Goal: Task Accomplishment & Management: Complete application form

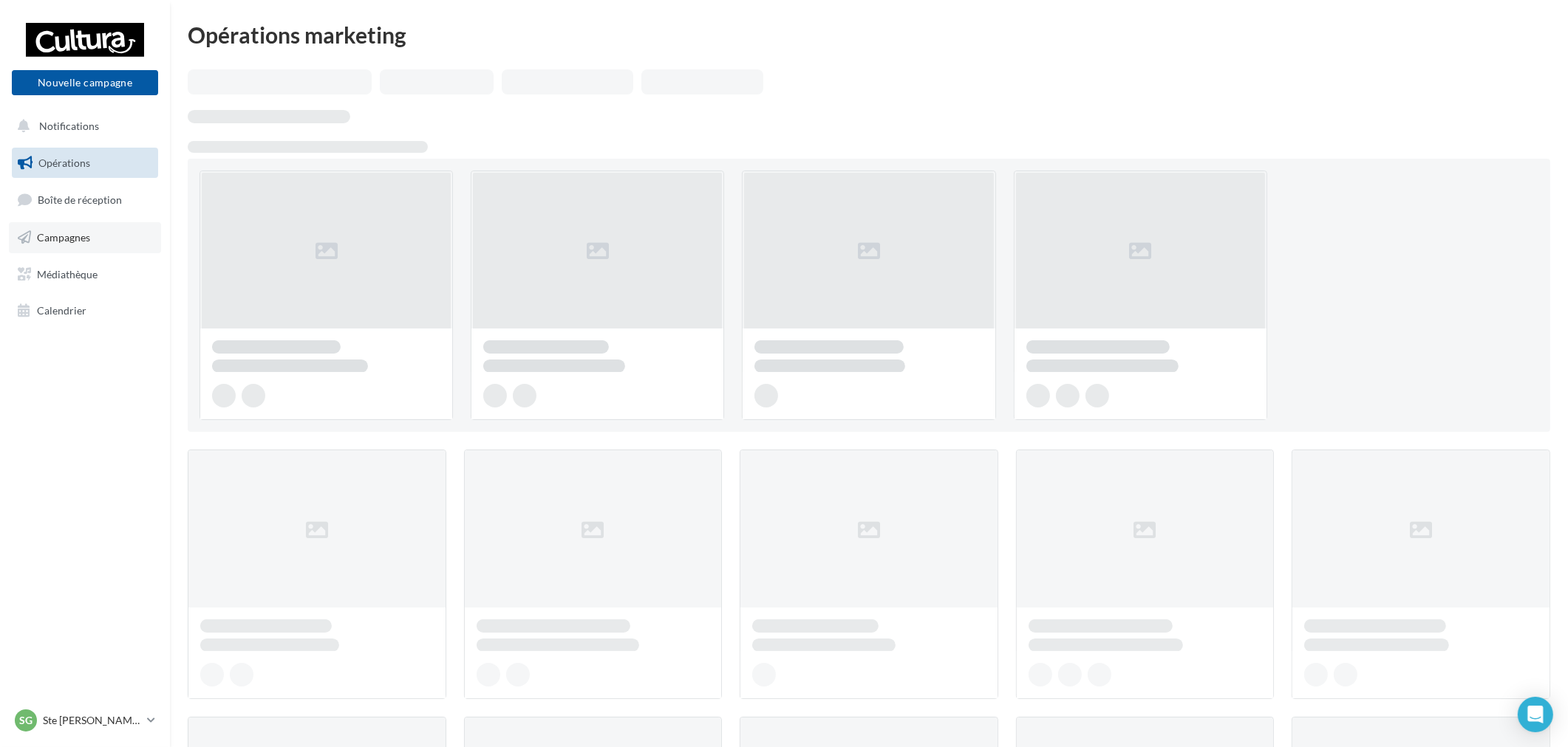
click at [65, 248] on link "Campagnes" at bounding box center [84, 238] width 152 height 31
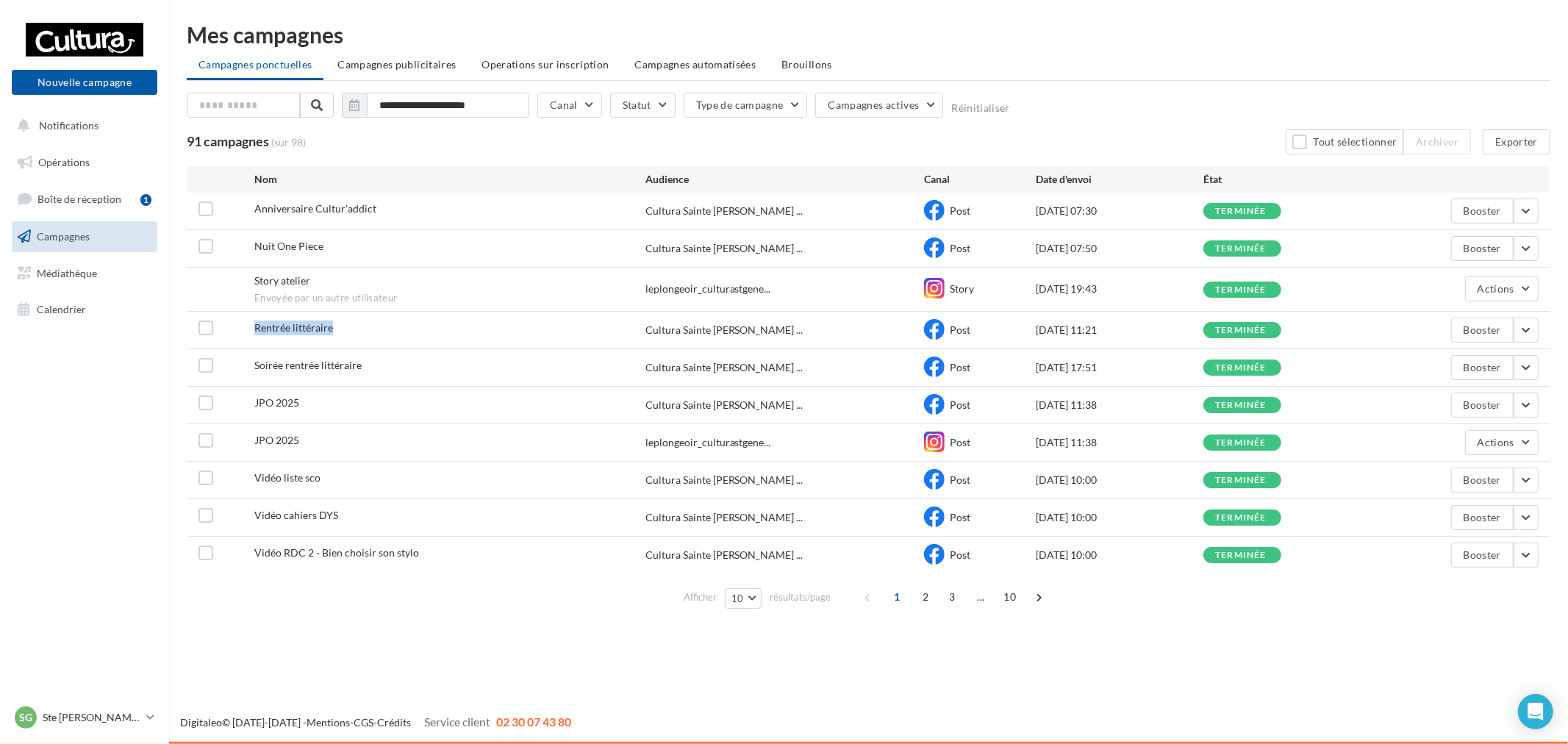
drag, startPoint x: 284, startPoint y: 315, endPoint x: 485, endPoint y: 330, distance: 201.6
click at [485, 330] on div "Rentrée littéraire Cultura Sainte Geneviève ... Post 08/09/2025 11:21 terminée …" at bounding box center [868, 330] width 1363 height 37
click at [89, 74] on button "Nouvelle campagne" at bounding box center [85, 82] width 146 height 25
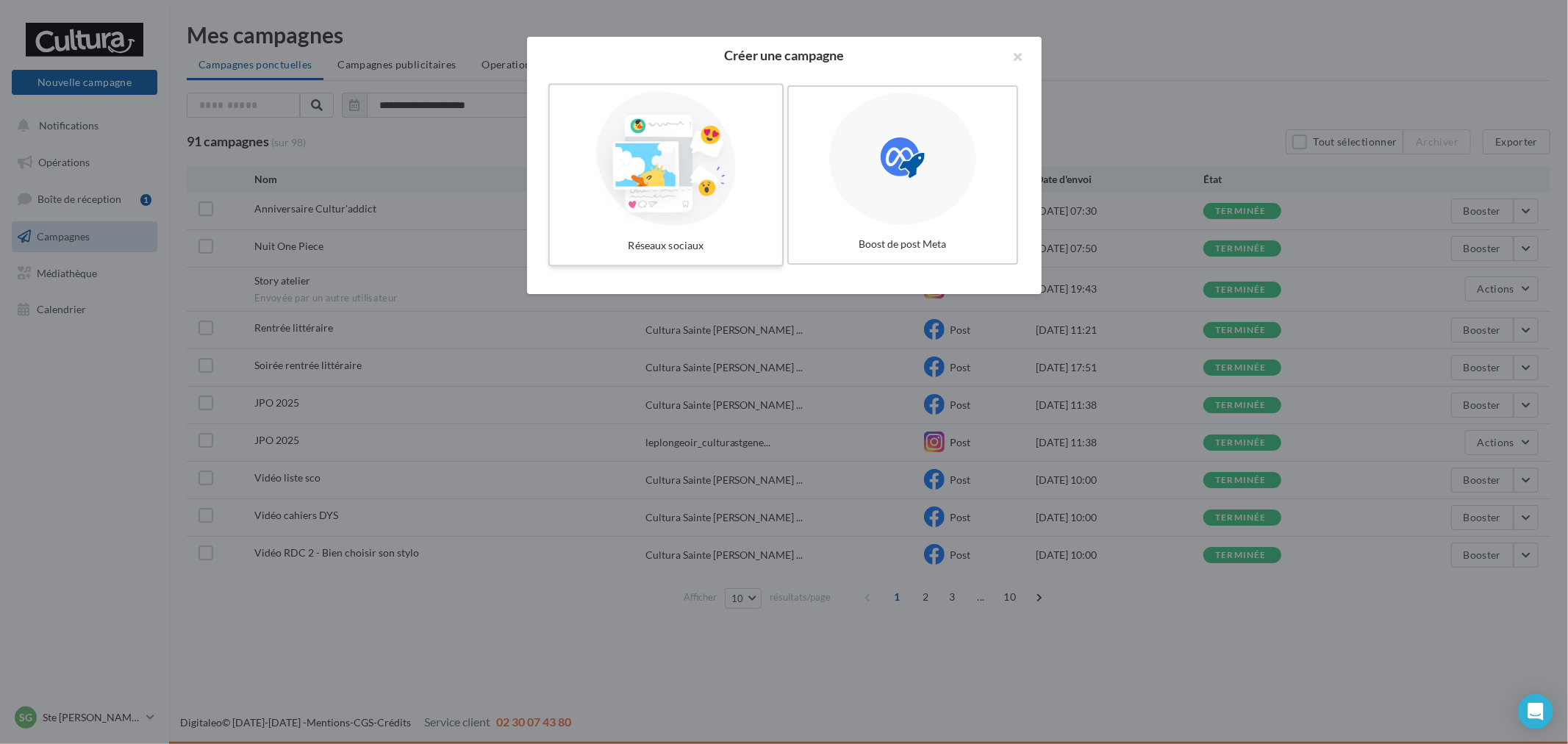
click at [642, 170] on div at bounding box center [666, 159] width 221 height 135
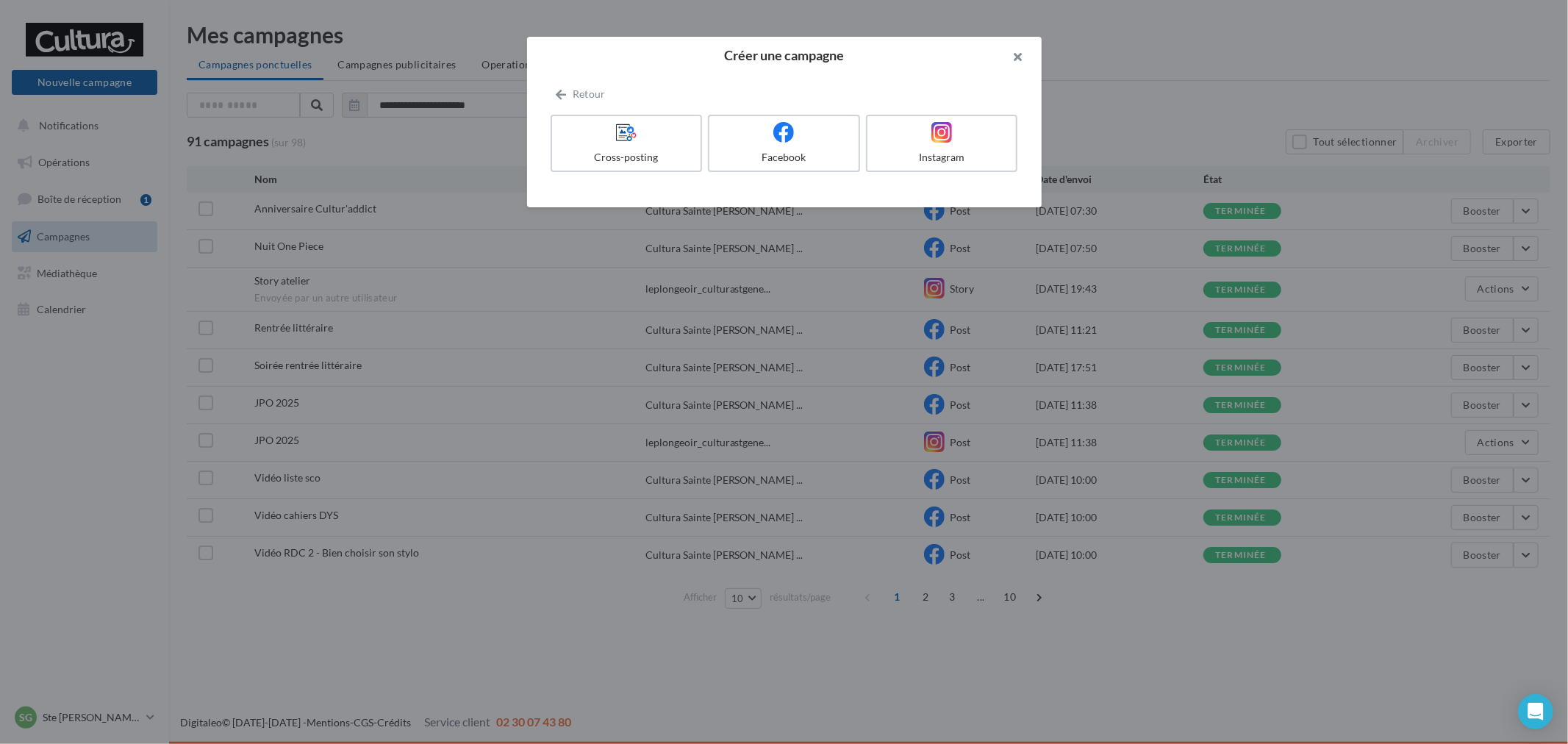
click at [1030, 60] on button "button" at bounding box center [1013, 59] width 59 height 45
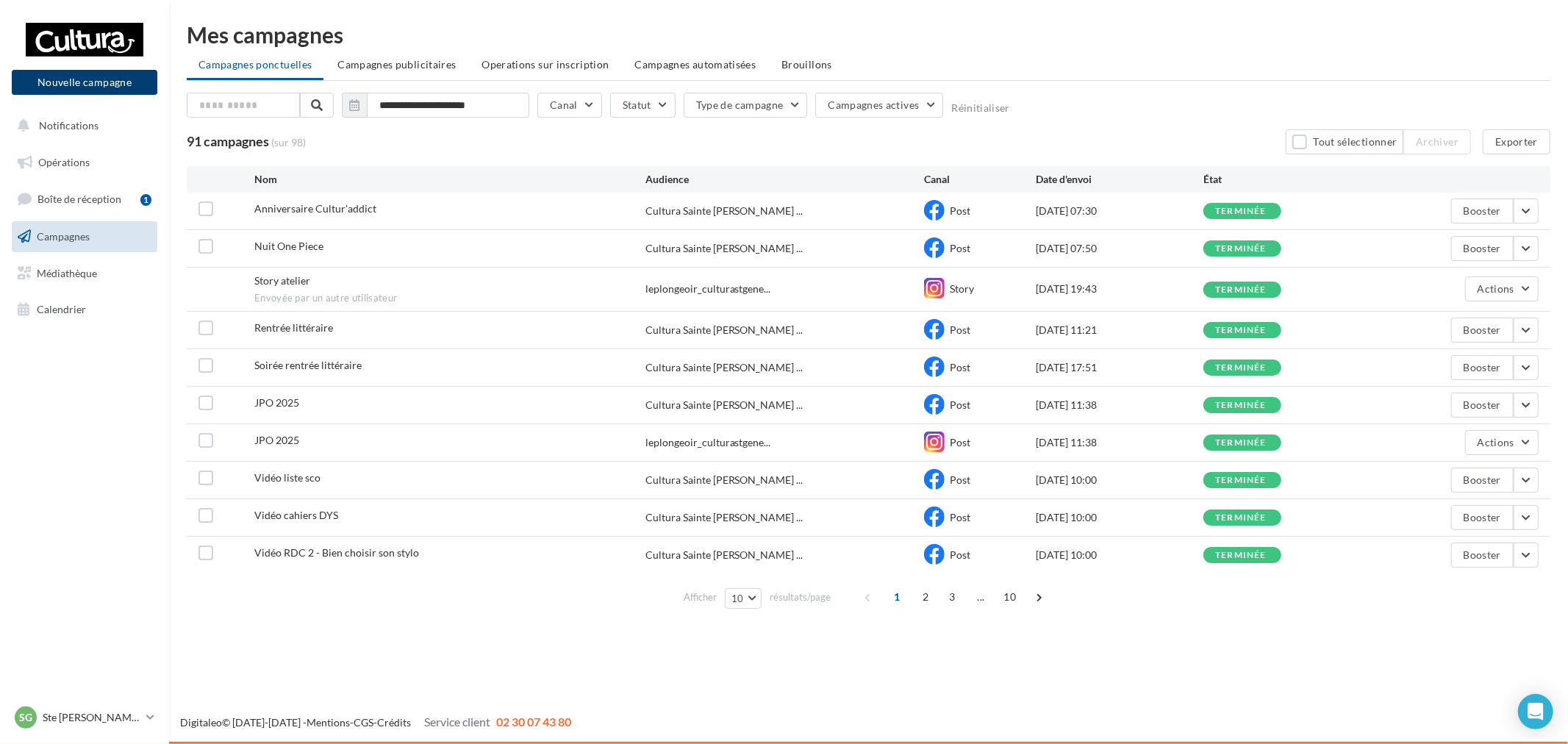
click at [91, 84] on button "Nouvelle campagne" at bounding box center [85, 82] width 146 height 25
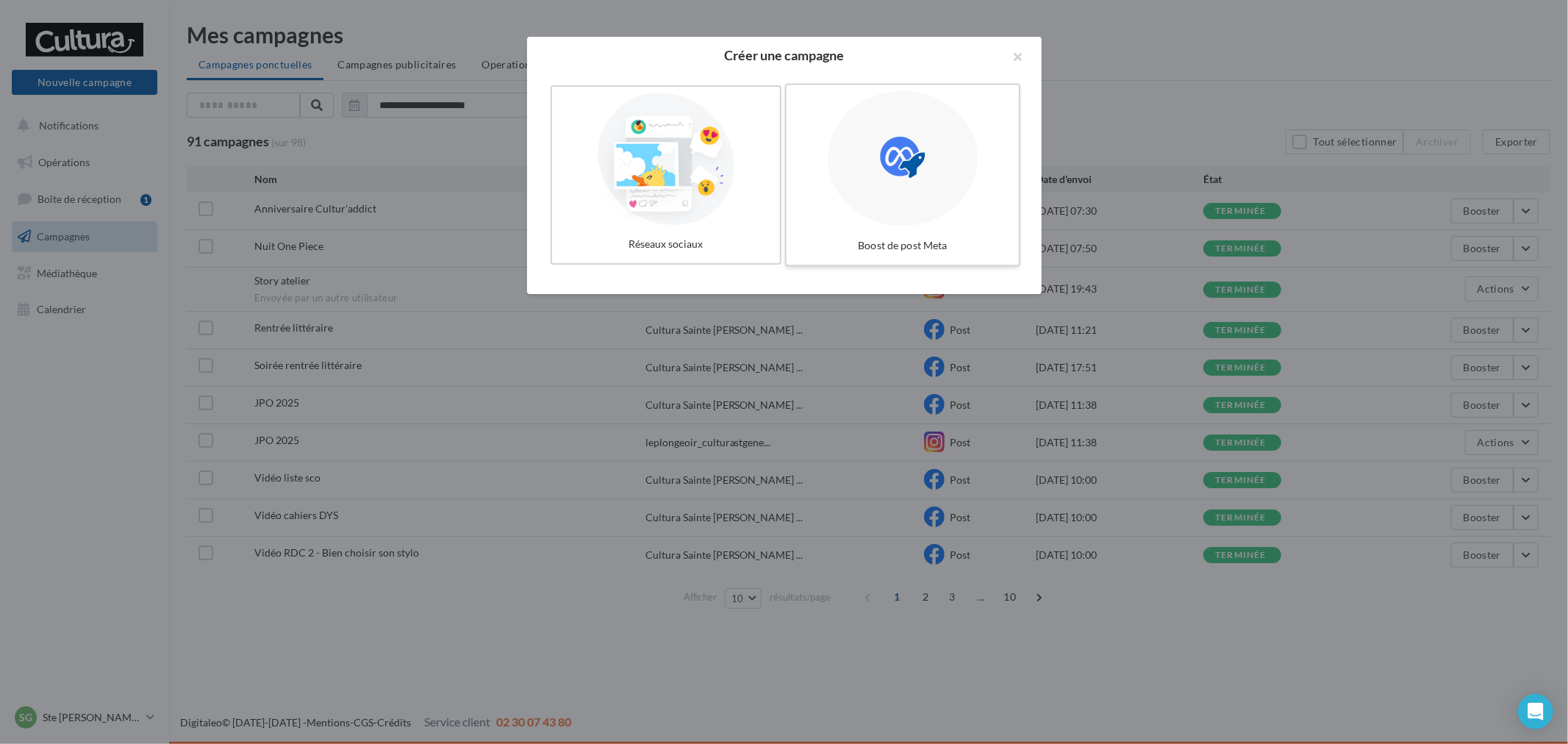
click at [942, 170] on div at bounding box center [902, 159] width 150 height 135
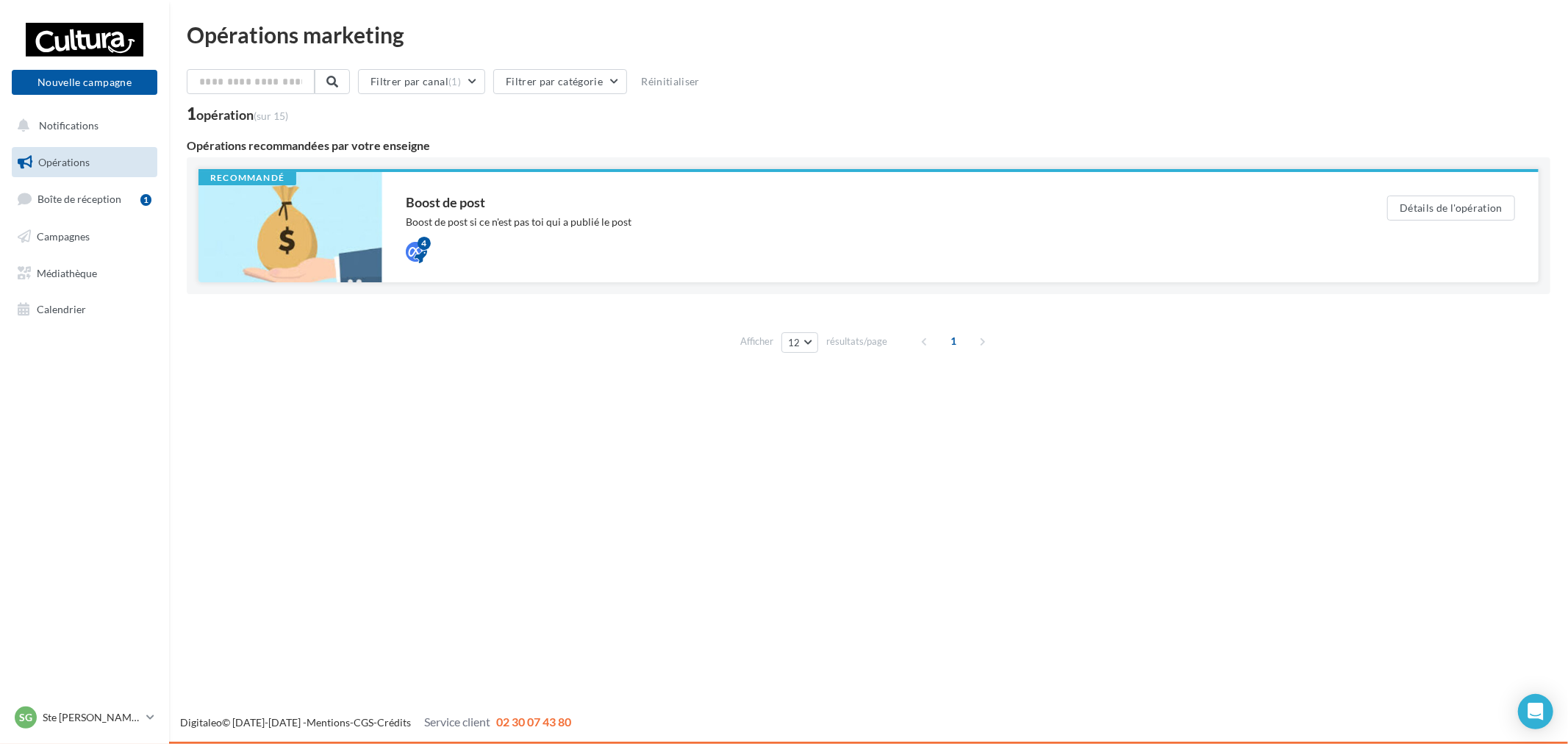
click at [668, 223] on div "Boost de post si ce n'est pas toi qui a publié le post" at bounding box center [867, 222] width 923 height 15
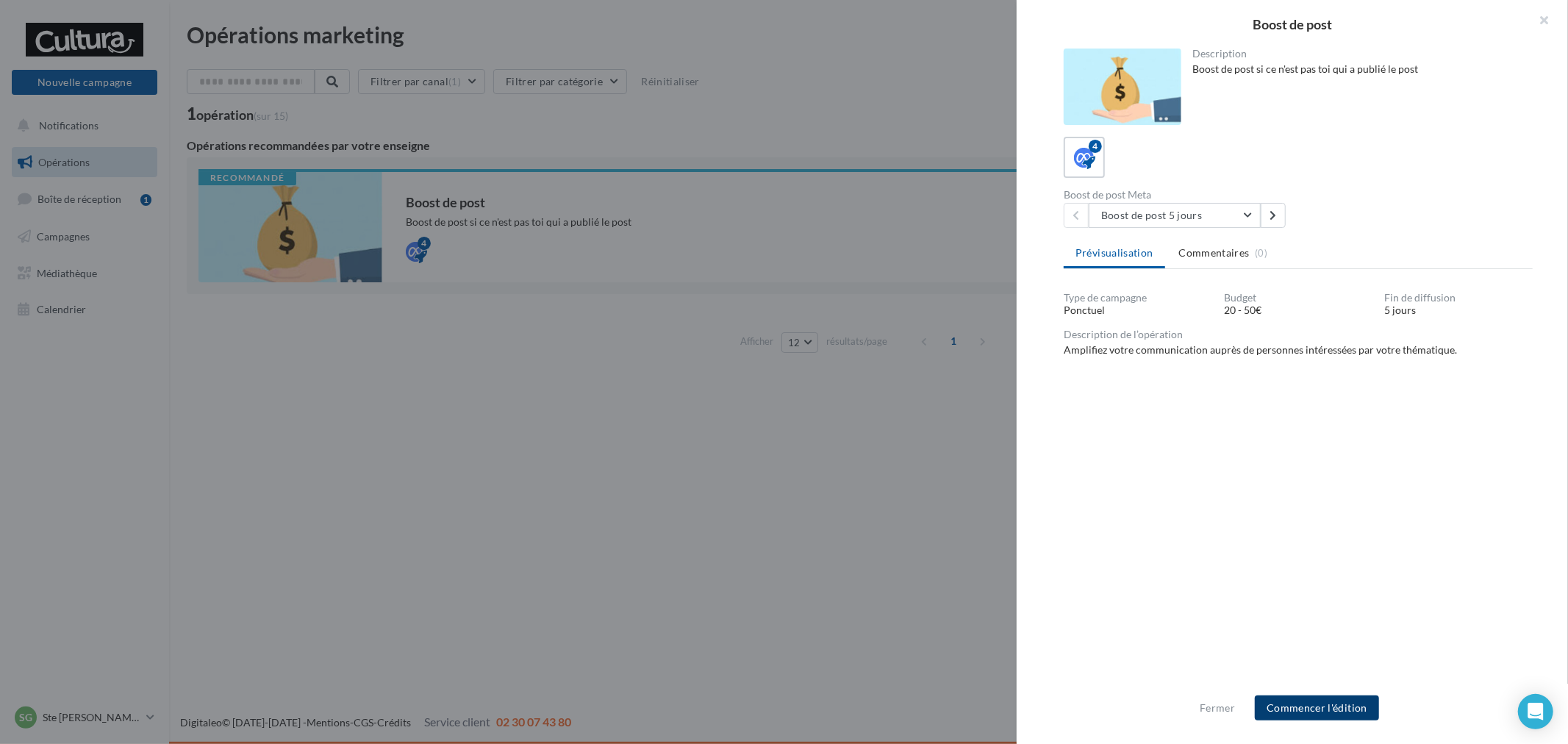
click at [1355, 706] on button "Commencer l'édition" at bounding box center [1316, 708] width 124 height 25
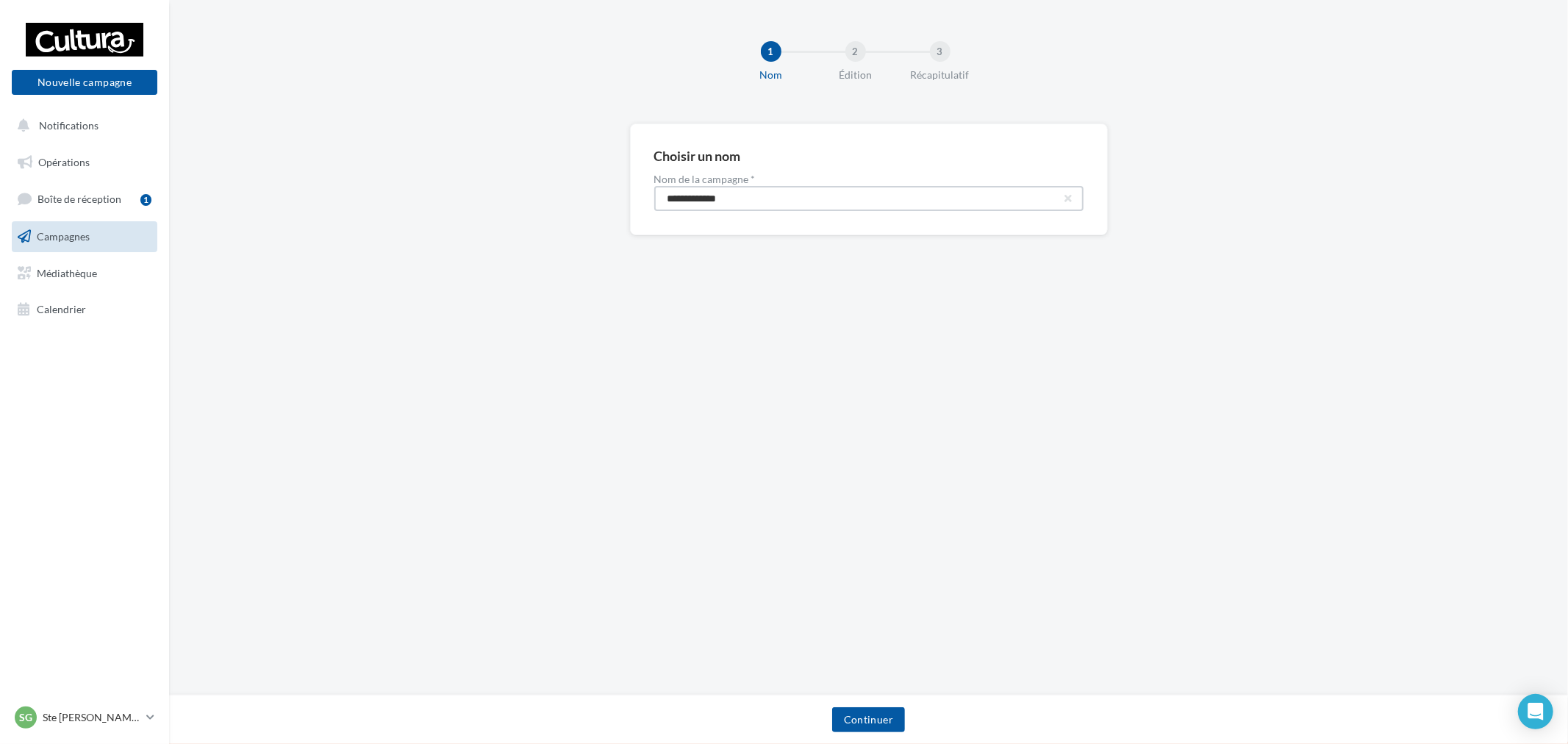
drag, startPoint x: 803, startPoint y: 187, endPoint x: 618, endPoint y: 203, distance: 185.7
click at [633, 203] on div "**********" at bounding box center [869, 179] width 478 height 112
paste input "****"
type input "**********"
click at [884, 718] on button "Continuer" at bounding box center [868, 719] width 73 height 25
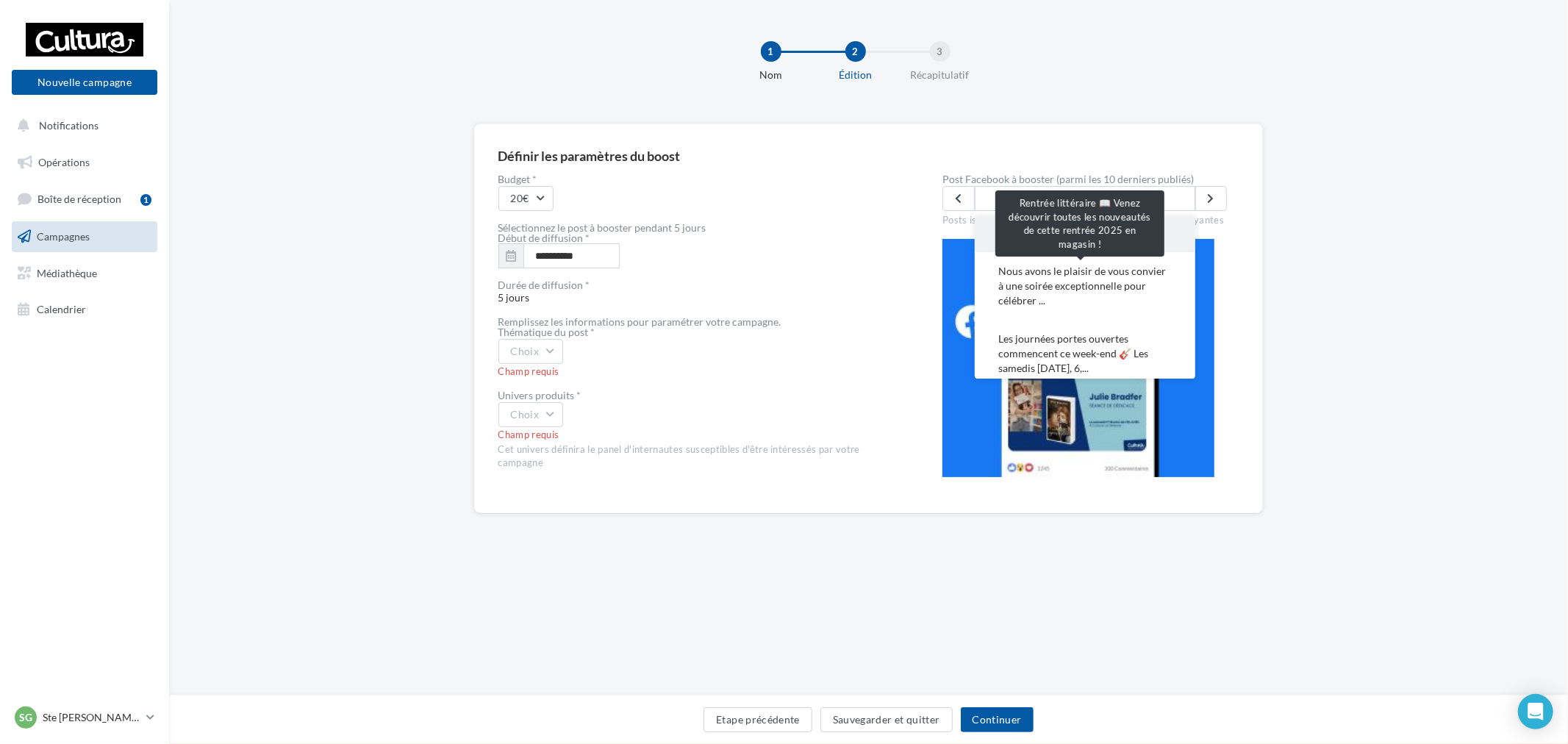
scroll to position [81, 0]
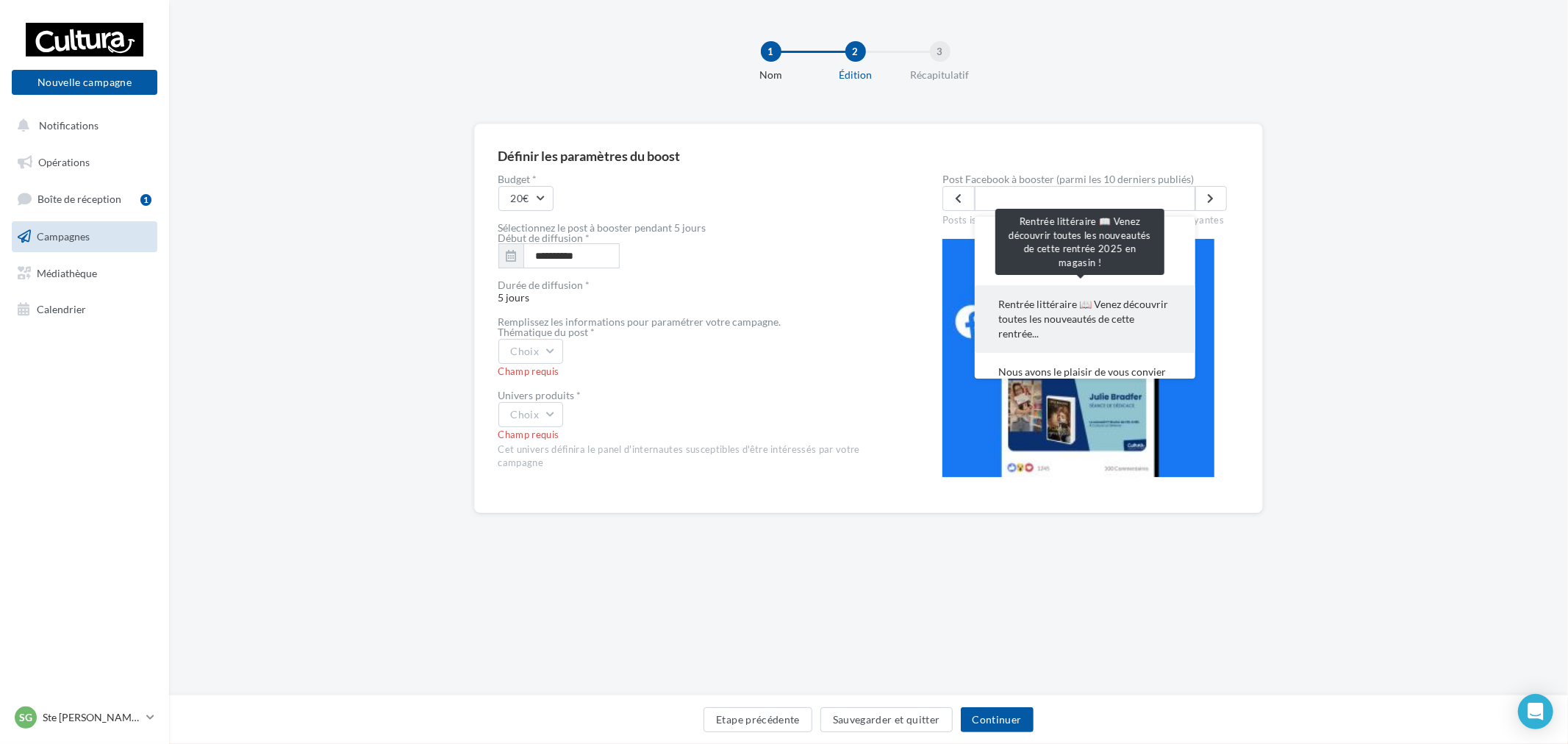
click at [1078, 297] on span "Rentrée littéraire 📖 Venez découvrir toutes les nouveautés de cette rentrée..." at bounding box center [1085, 319] width 174 height 45
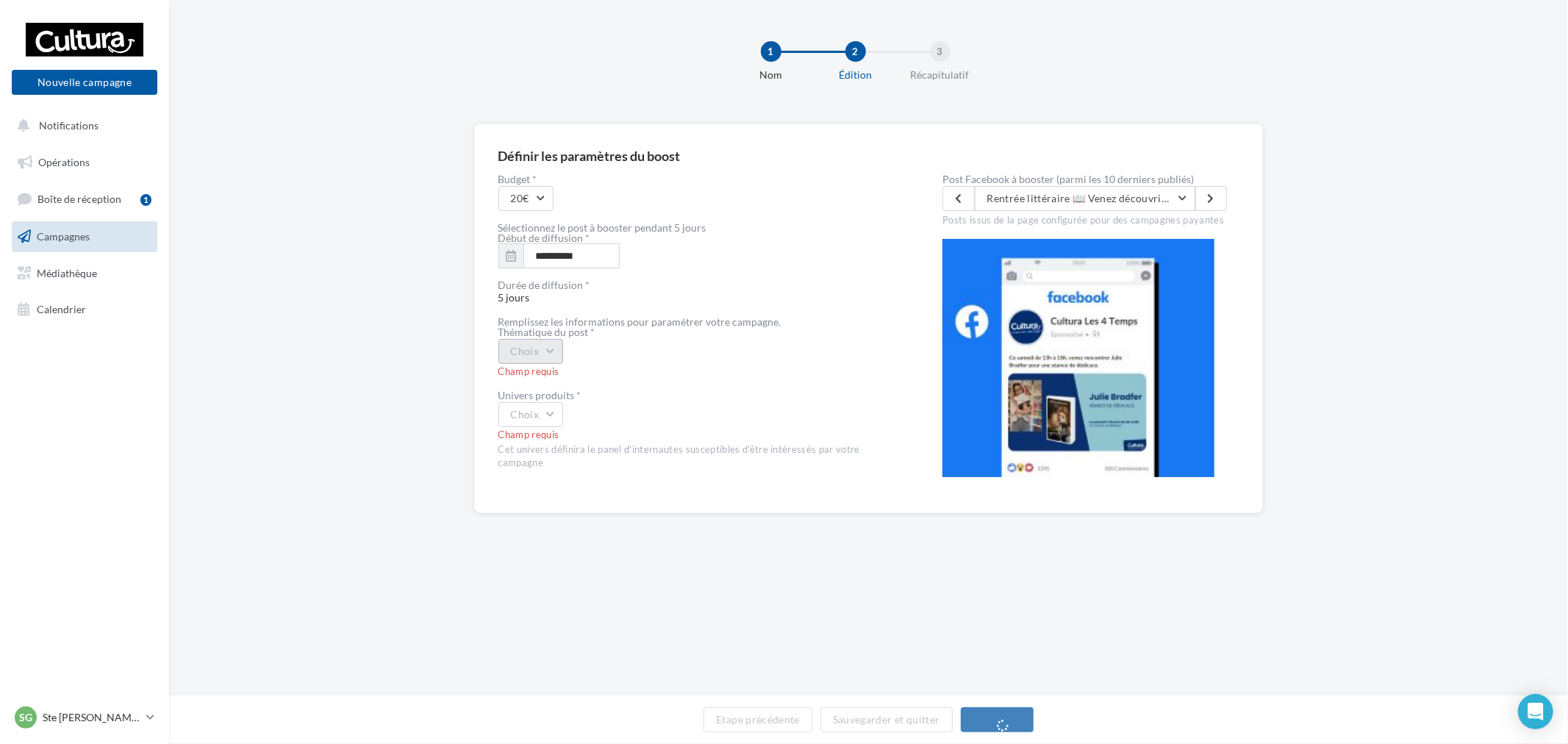
click at [549, 351] on button "Choix" at bounding box center [531, 351] width 65 height 25
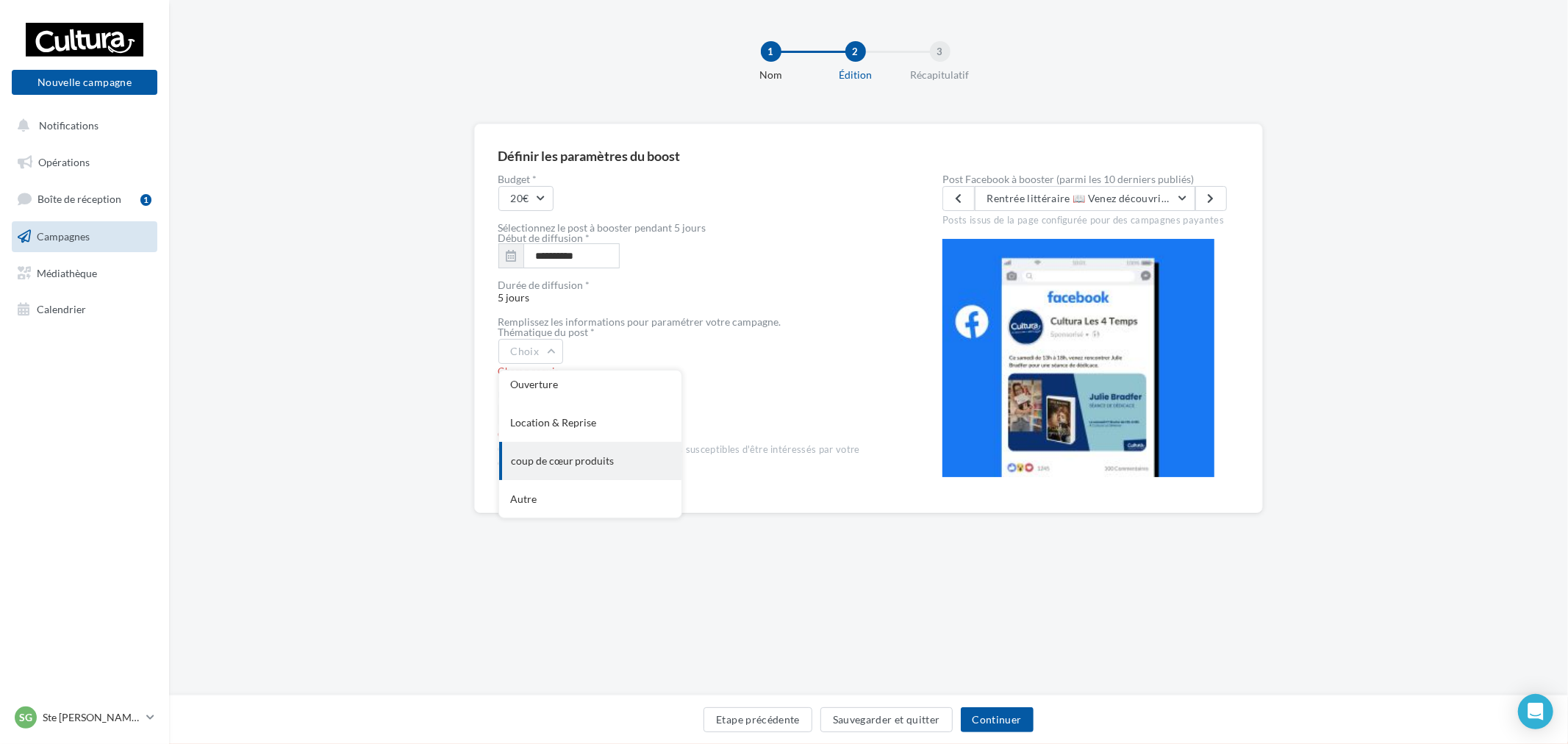
click at [590, 461] on div "coup de cœur produits" at bounding box center [590, 461] width 182 height 39
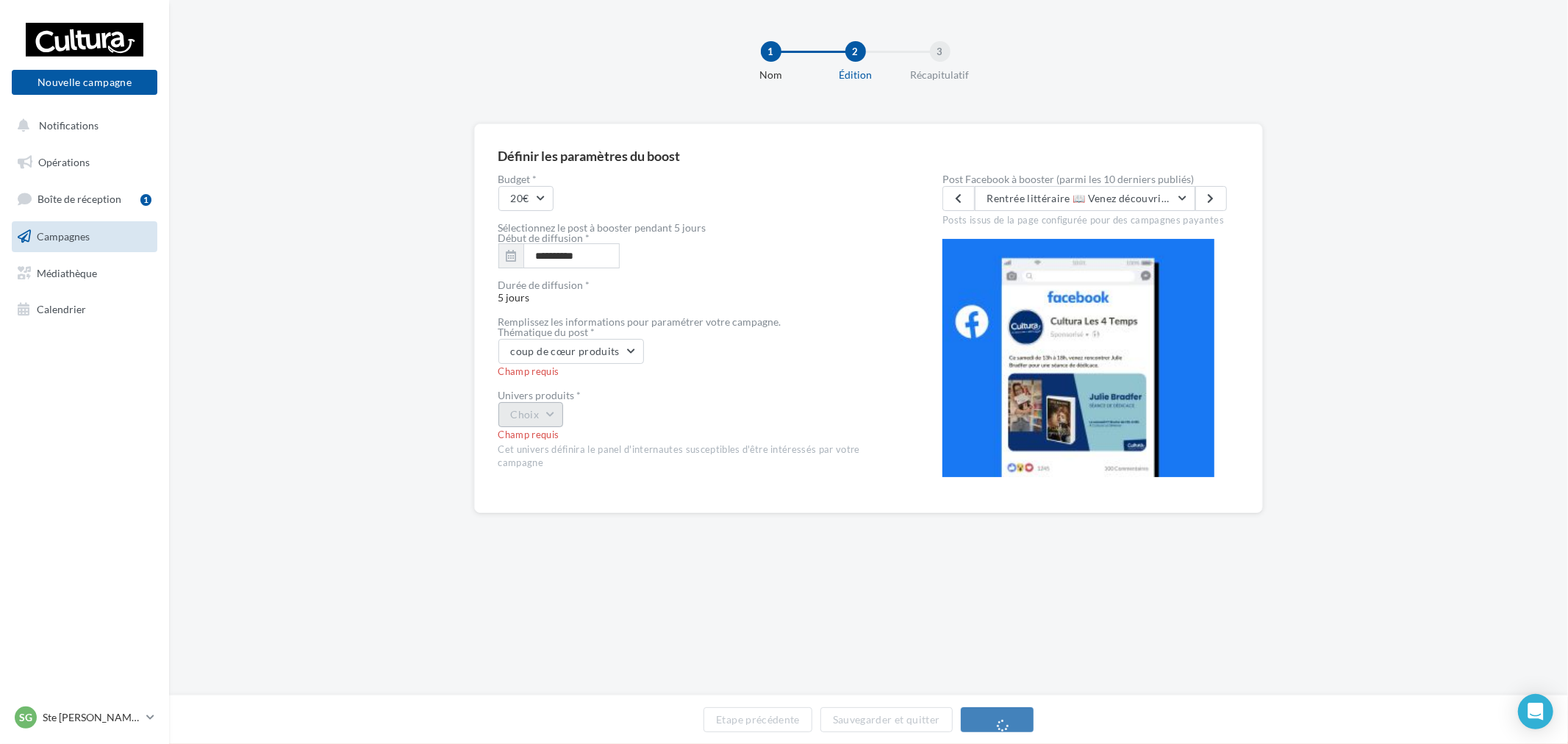
click at [561, 408] on button "Choix" at bounding box center [531, 414] width 65 height 25
click at [555, 442] on div "Livre" at bounding box center [590, 453] width 182 height 39
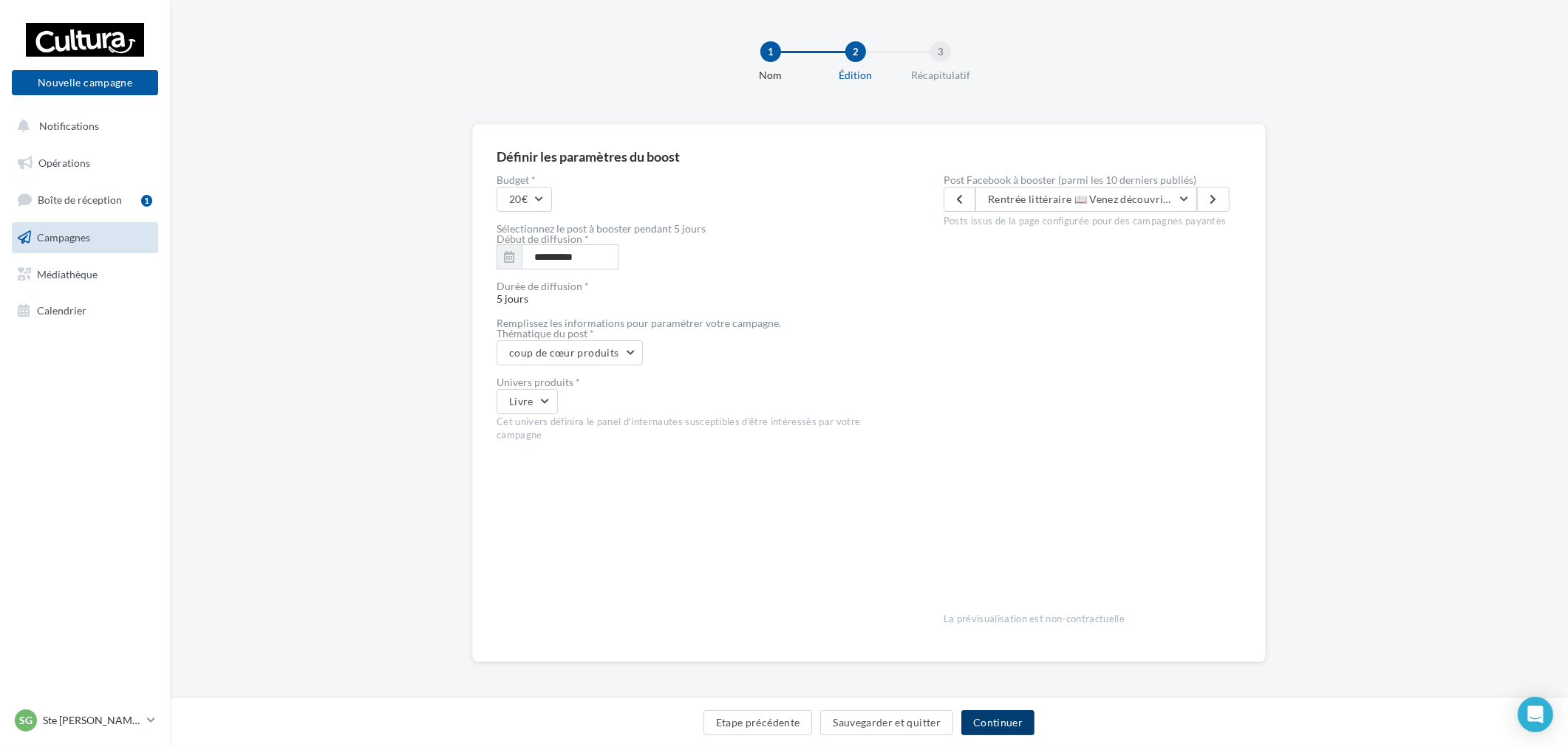
click at [1014, 726] on button "Continuer" at bounding box center [998, 722] width 73 height 25
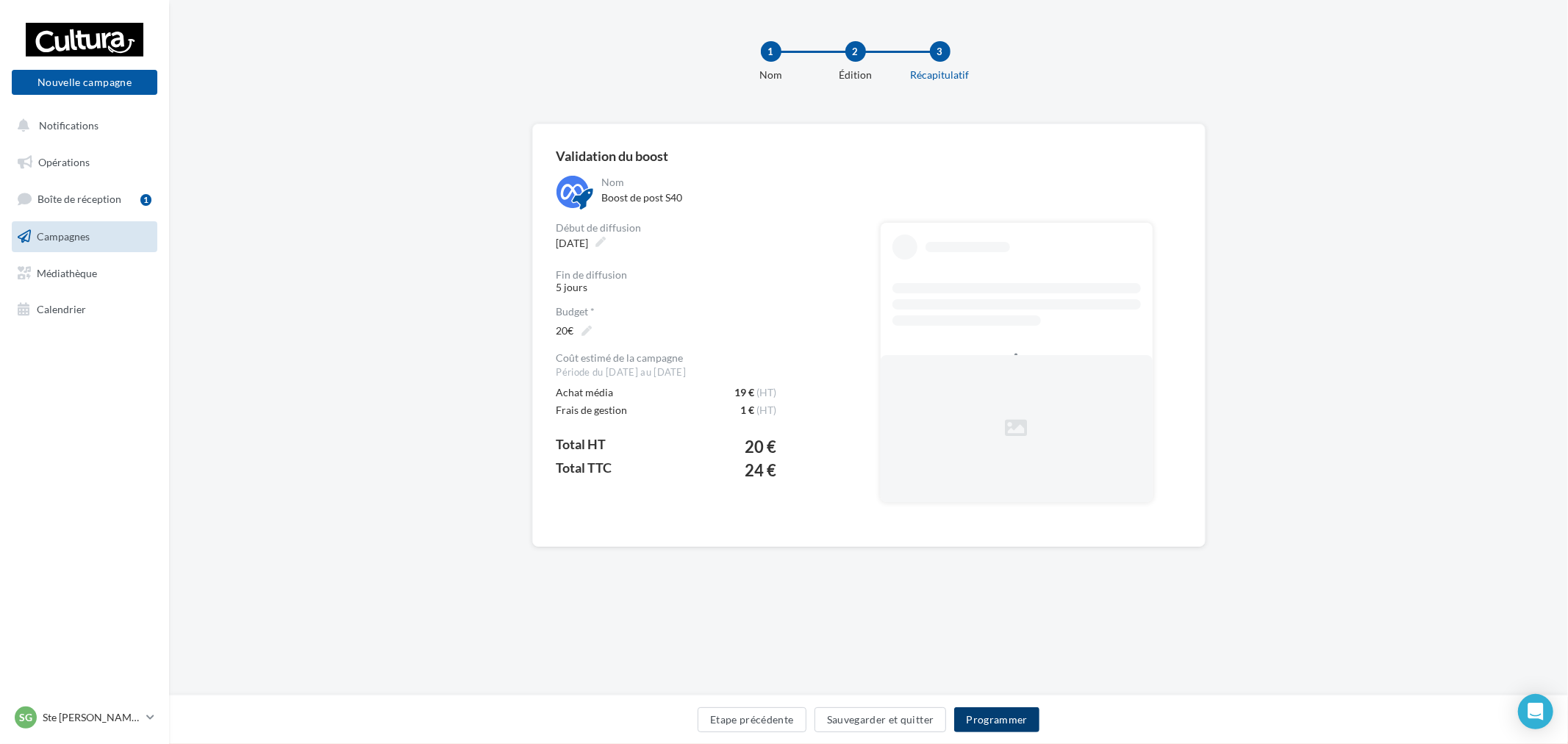
click at [1005, 717] on button "Programmer" at bounding box center [997, 719] width 86 height 25
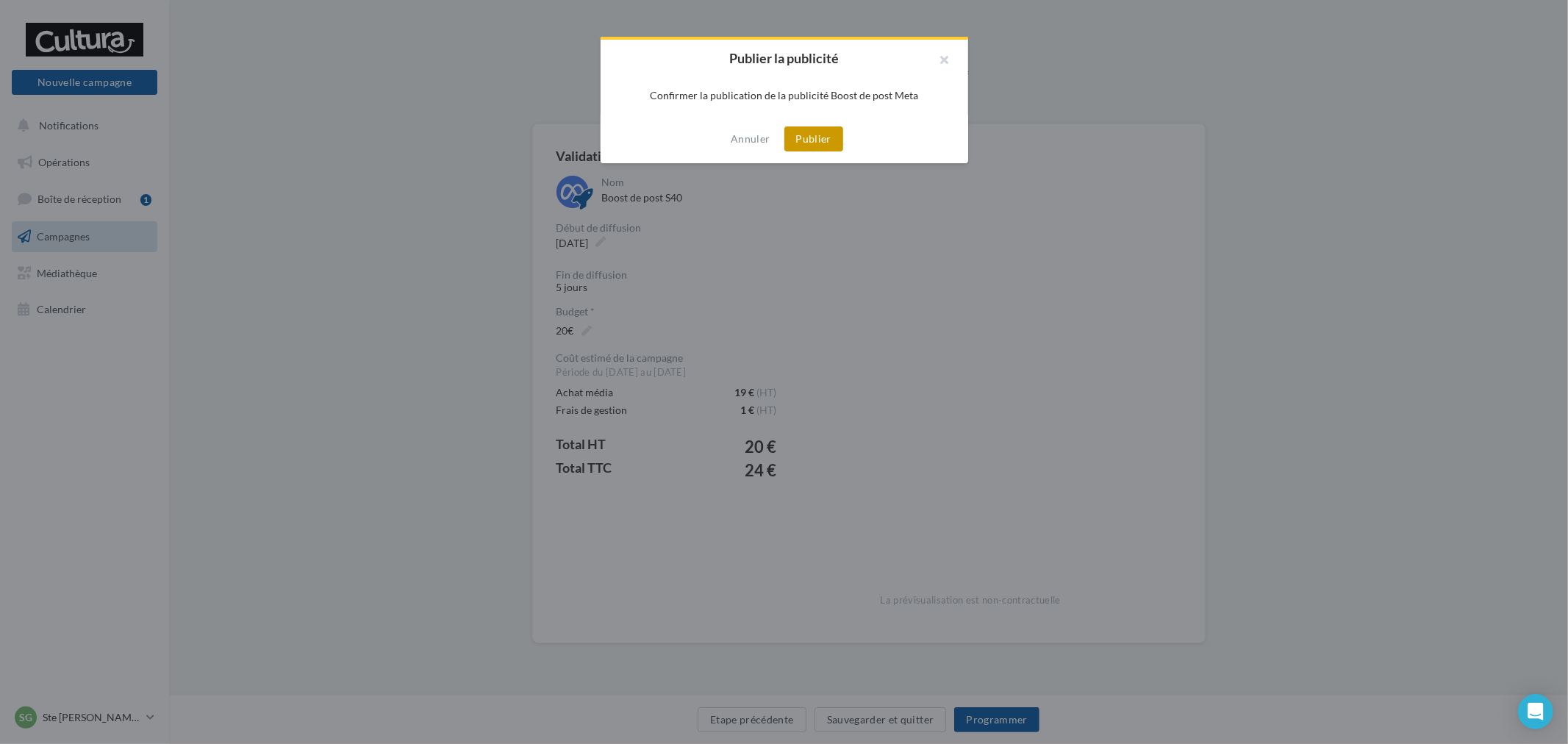
click at [817, 136] on button "Publier" at bounding box center [814, 139] width 59 height 25
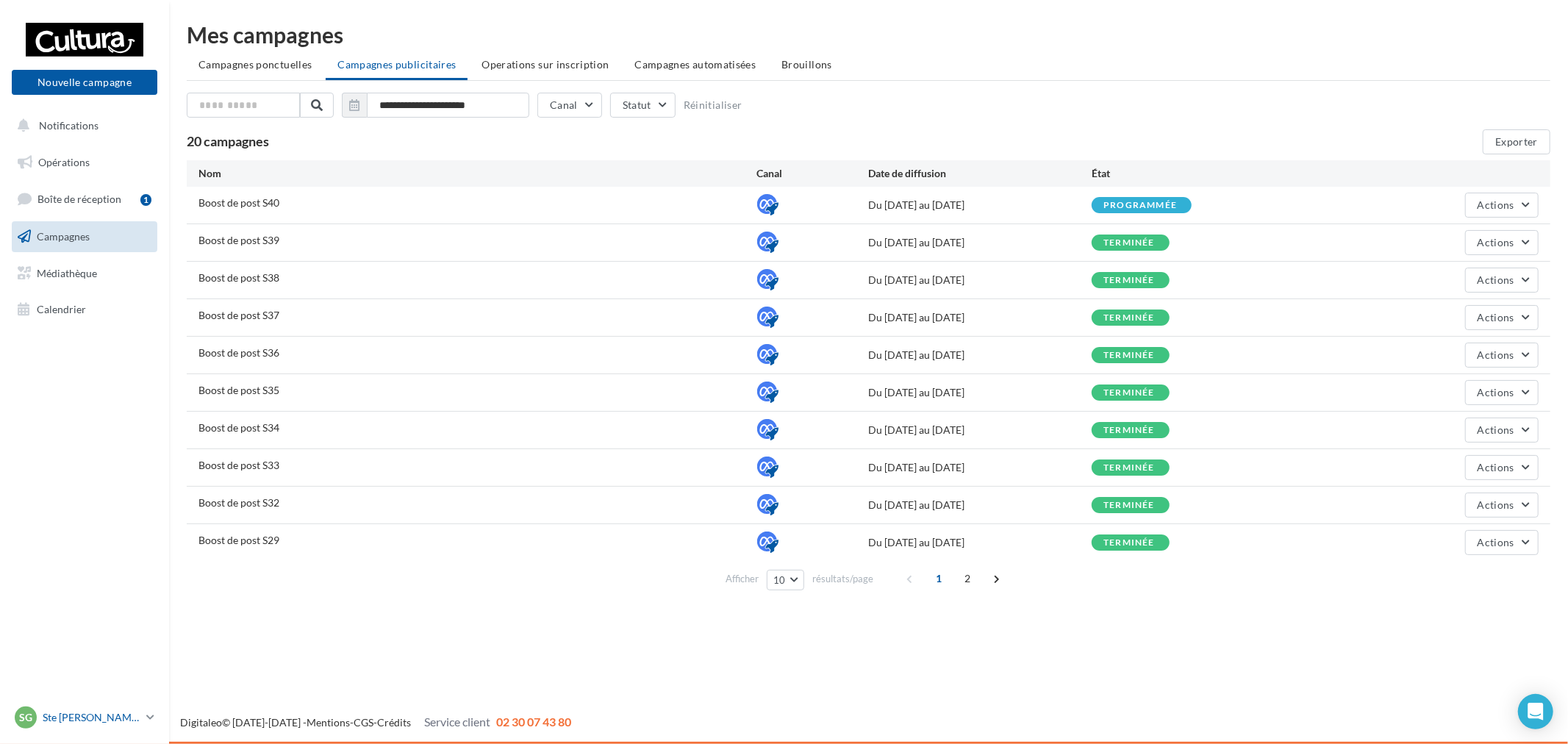
click at [142, 714] on link "SG Ste [PERSON_NAME] des Bois [EMAIL_ADDRESS][DOMAIN_NAME]" at bounding box center [85, 717] width 146 height 28
